Goal: Information Seeking & Learning: Learn about a topic

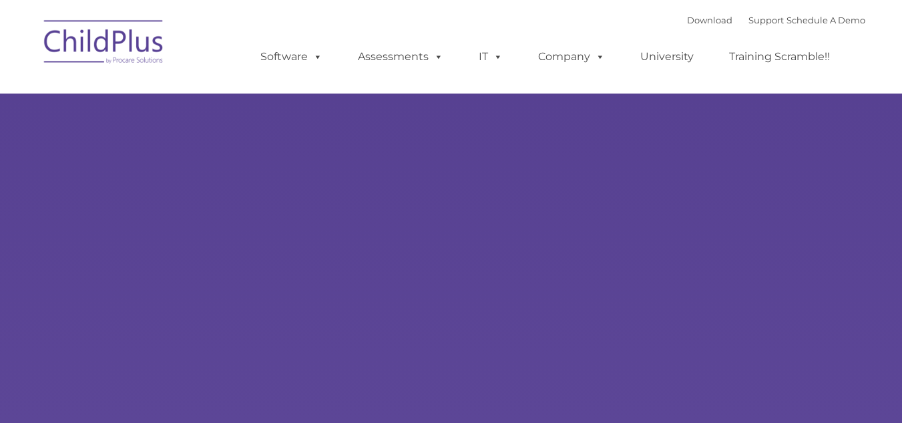
select select "MEDIUM"
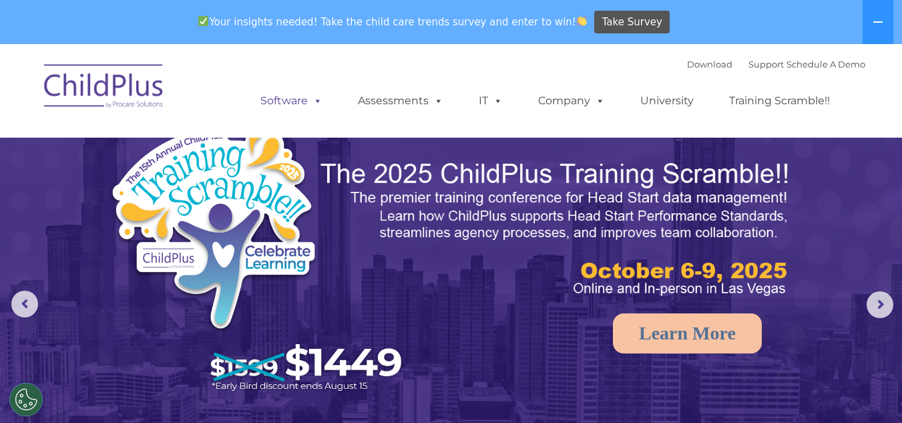
click at [297, 100] on link "Software" at bounding box center [291, 100] width 89 height 27
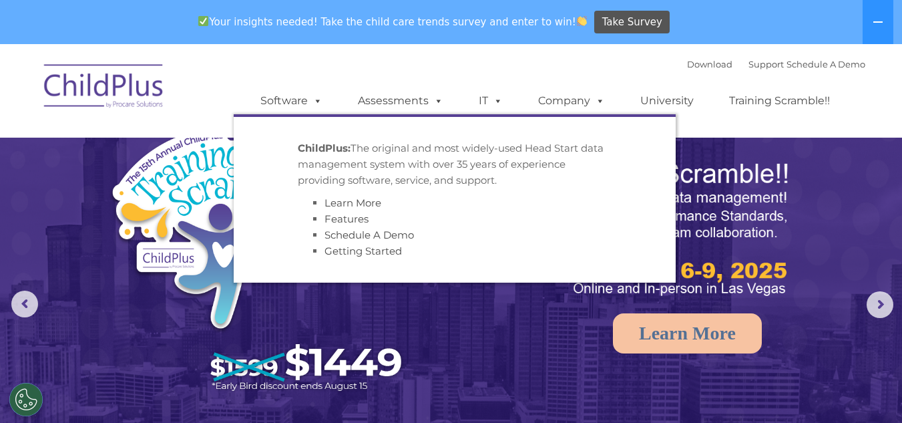
click at [304, 140] on li "ChildPlus: The original and most widely-used Head Start data management system …" at bounding box center [455, 199] width 334 height 139
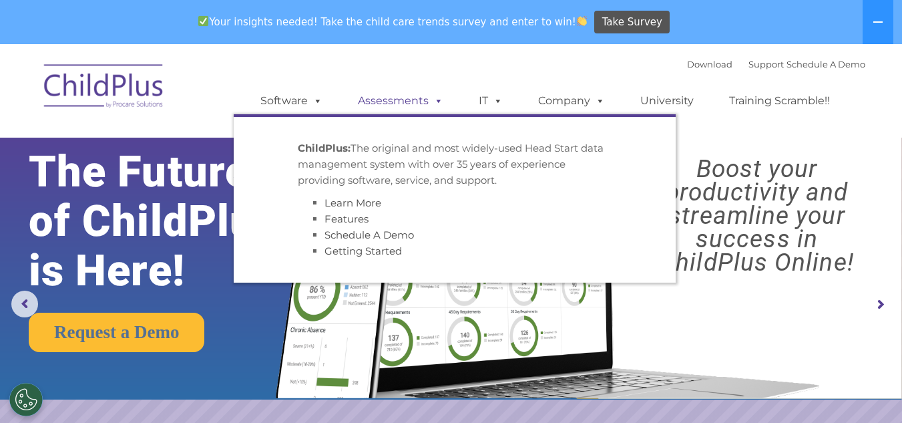
click at [380, 100] on link "Assessments" at bounding box center [401, 100] width 112 height 27
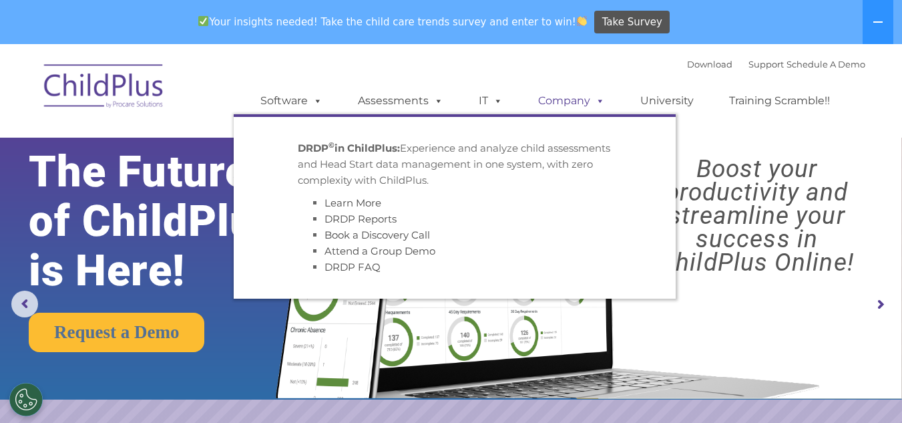
click at [531, 114] on link "Company" at bounding box center [571, 100] width 93 height 27
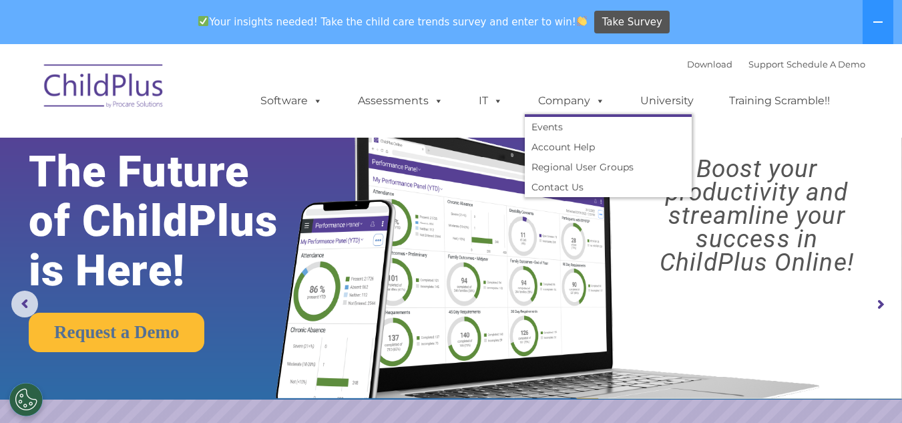
click at [0, 0] on rs-layer at bounding box center [0, 0] width 0 height 0
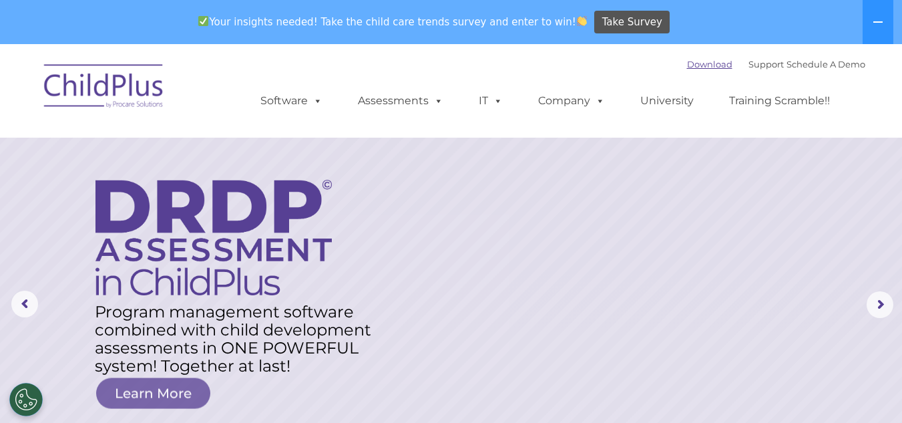
click at [687, 66] on link "Download" at bounding box center [709, 64] width 45 height 11
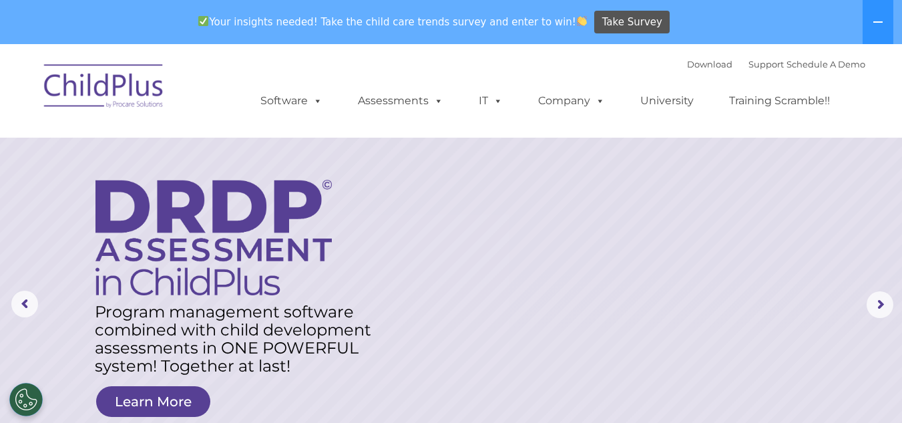
click at [95, 341] on rs-layer "Program management software combined with child development assessments in ONE …" at bounding box center [239, 338] width 289 height 72
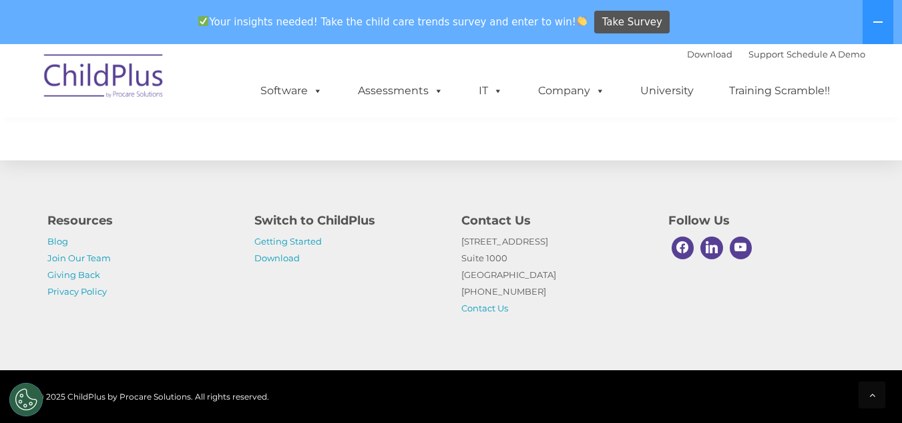
scroll to position [1612, 0]
